Goal: Task Accomplishment & Management: Use online tool/utility

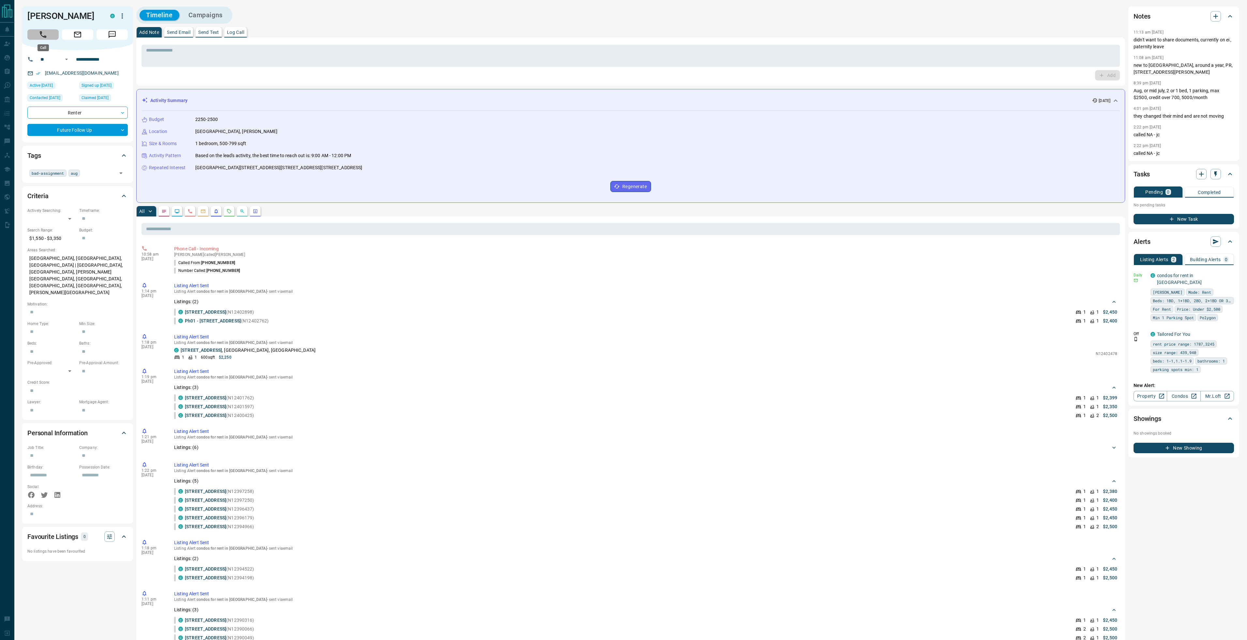
click at [47, 35] on button "Call" at bounding box center [42, 34] width 31 height 10
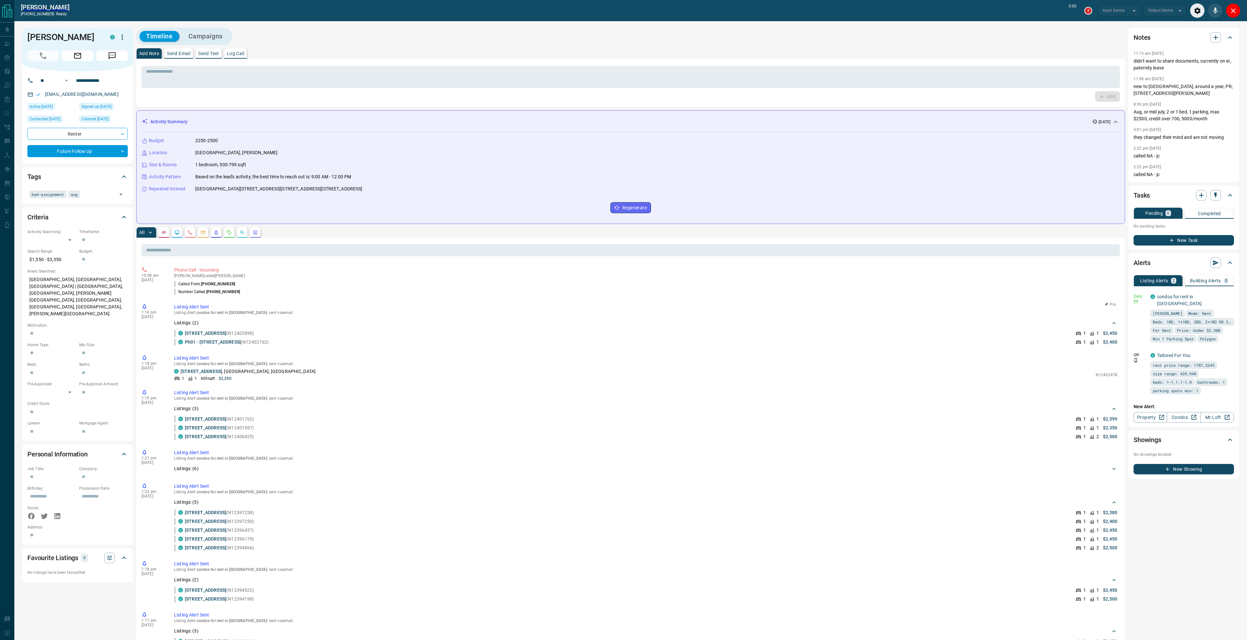
type input "*******"
click at [1230, 297] on icon "button" at bounding box center [1229, 296] width 6 height 6
click at [1221, 307] on li "Send" at bounding box center [1219, 308] width 29 height 10
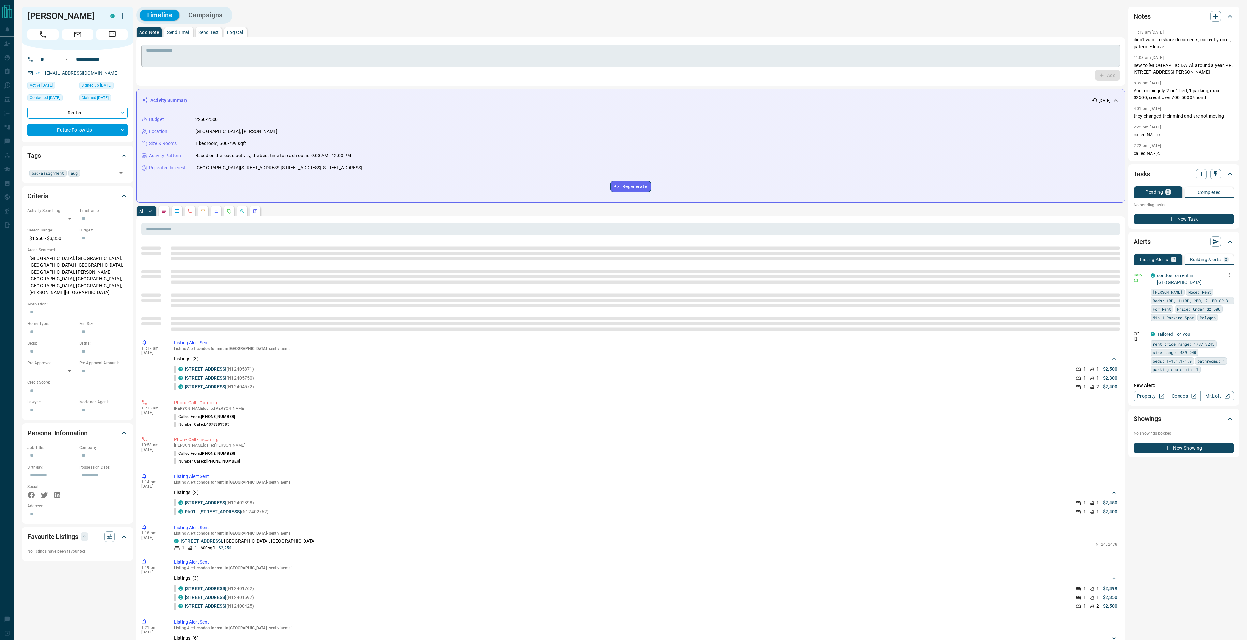
click at [176, 59] on textarea at bounding box center [630, 56] width 969 height 17
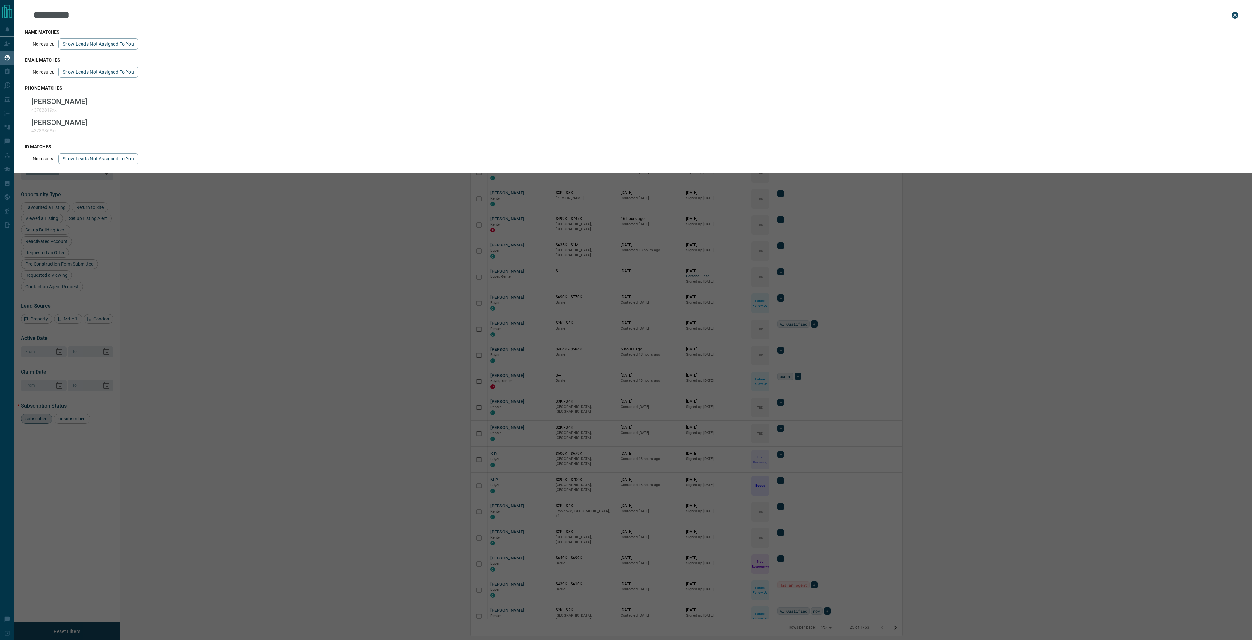
scroll to position [577, 1123]
click at [1239, 15] on button "close search bar" at bounding box center [1234, 15] width 13 height 13
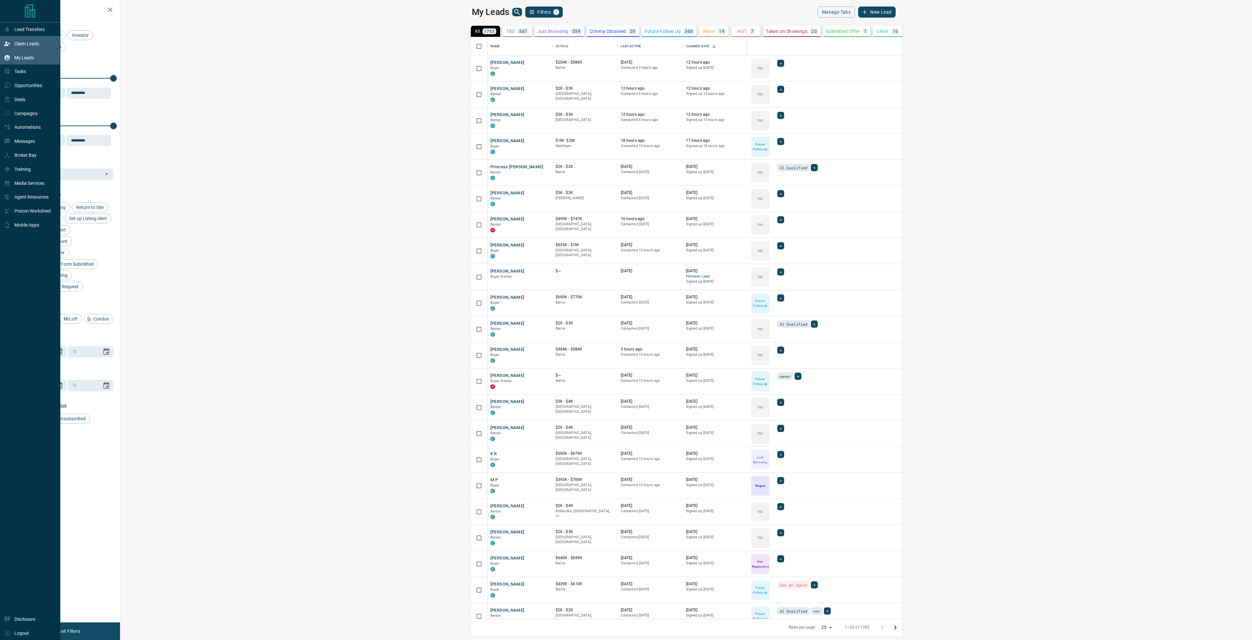
click at [38, 46] on p "Claim Leads" at bounding box center [26, 43] width 25 height 5
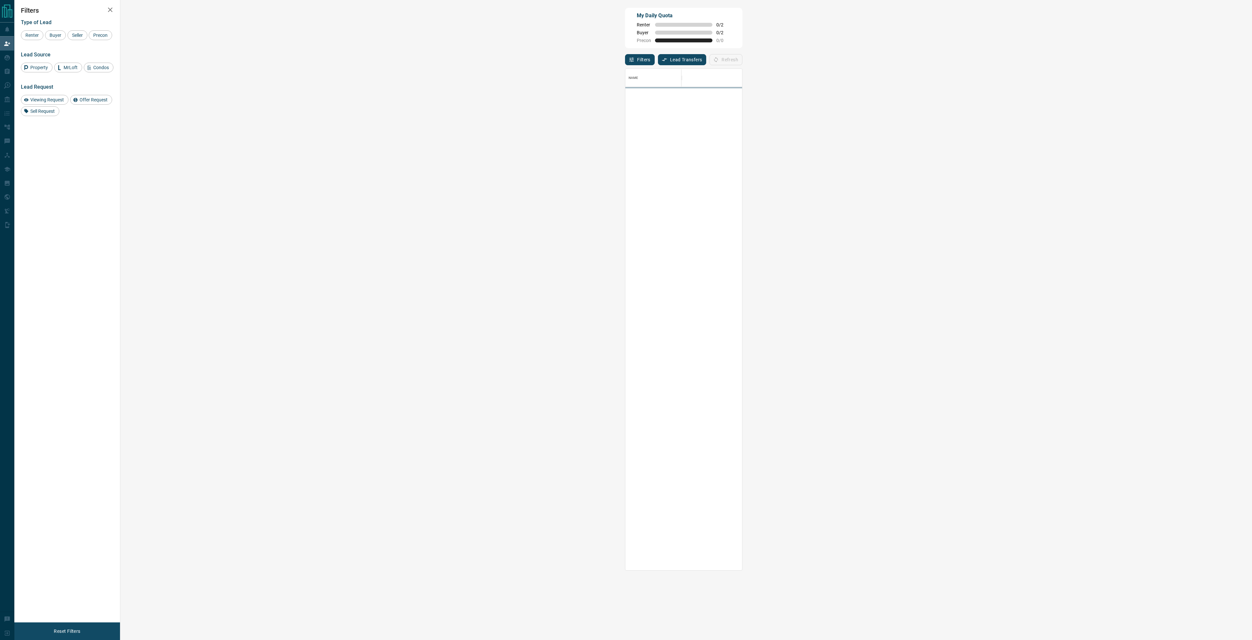
scroll to position [497, 1112]
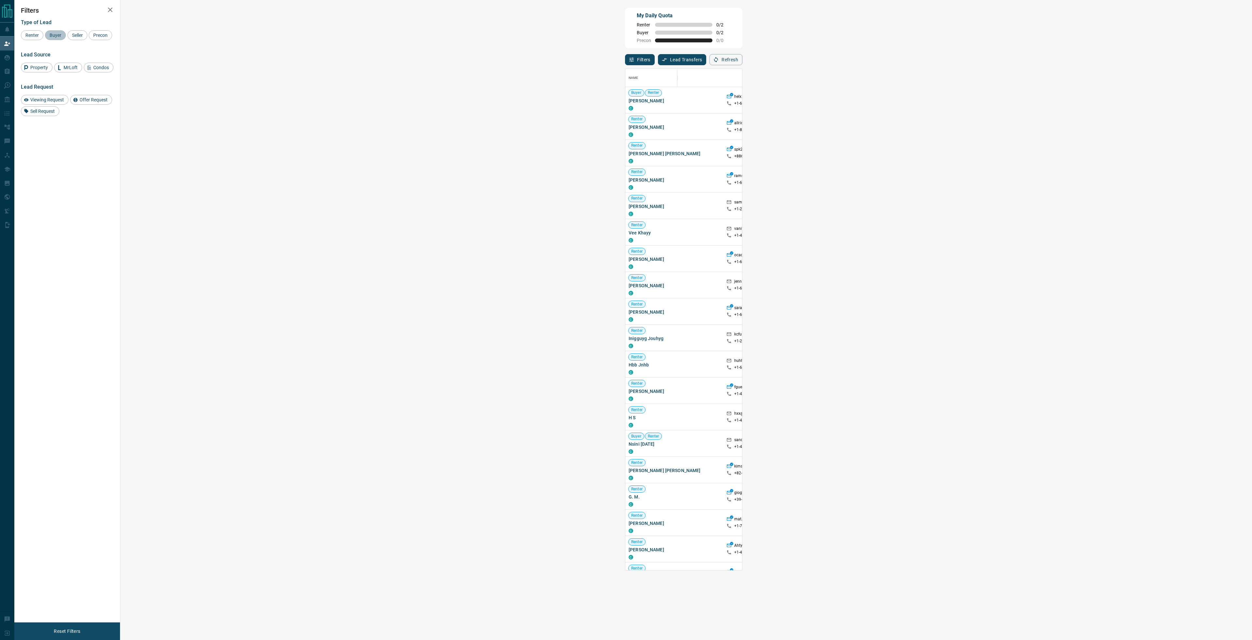
click at [58, 35] on span "Buyer" at bounding box center [55, 35] width 16 height 5
click at [62, 37] on span "Buyer" at bounding box center [55, 35] width 16 height 5
